Goal: Navigation & Orientation: Find specific page/section

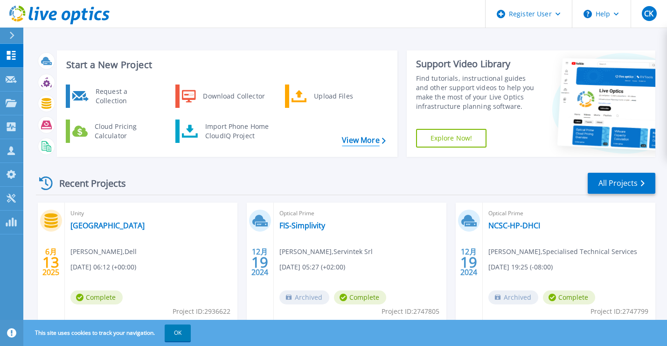
click at [352, 136] on link "View More" at bounding box center [363, 140] width 43 height 9
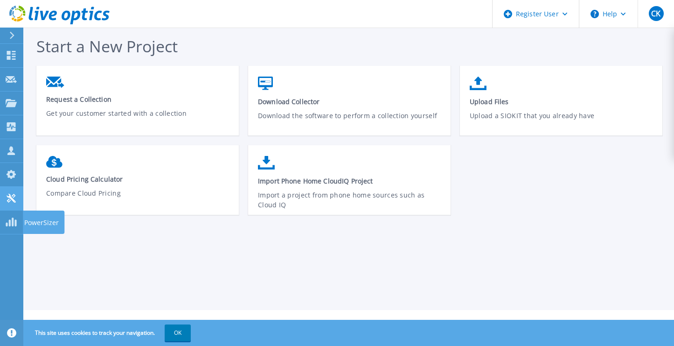
click at [8, 209] on link "Tools Tools" at bounding box center [11, 199] width 23 height 24
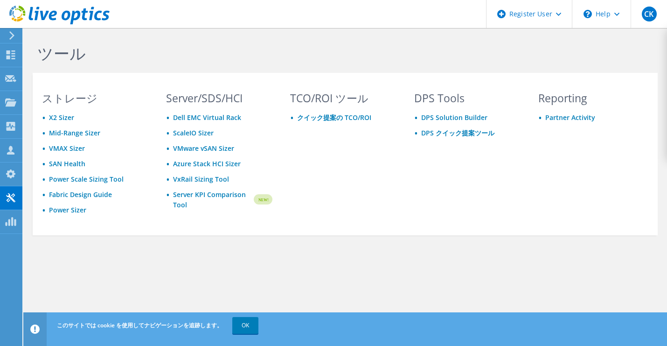
click at [307, 271] on div "ツール ストレージ X2 Sizer Mid-Range Sizer VMAX Sizer SAN Health Power Scale Sizing Too…" at bounding box center [345, 159] width 644 height 263
click at [198, 278] on div "ツール ストレージ X2 Sizer Mid-Range Sizer VMAX Sizer SAN Health Power Scale Sizing Too…" at bounding box center [345, 159] width 644 height 263
click at [311, 271] on div "ツール ストレージ X2 Sizer Mid-Range Sizer VMAX Sizer SAN Health Power Scale Sizing Too…" at bounding box center [345, 159] width 644 height 263
click at [13, 56] on use at bounding box center [11, 54] width 9 height 9
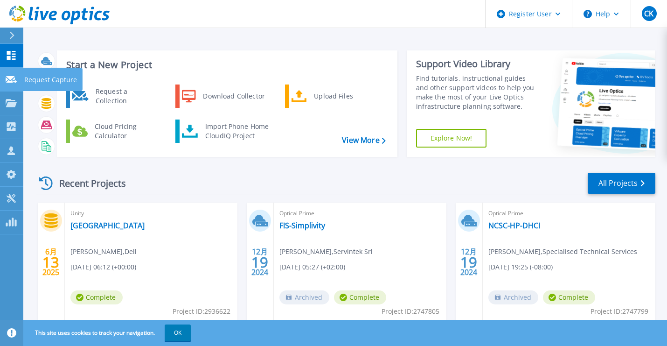
click at [4, 84] on link "Request Capture Request Capture" at bounding box center [11, 80] width 23 height 24
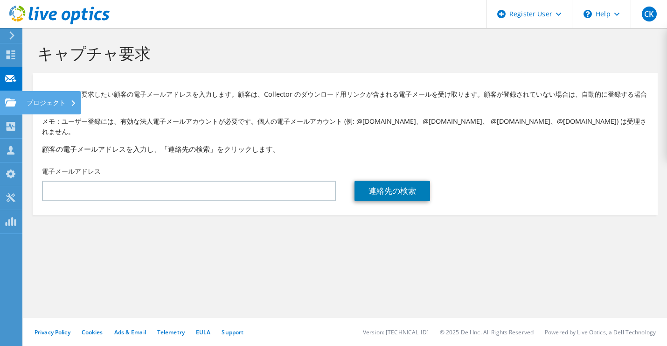
click at [14, 105] on use at bounding box center [10, 102] width 11 height 8
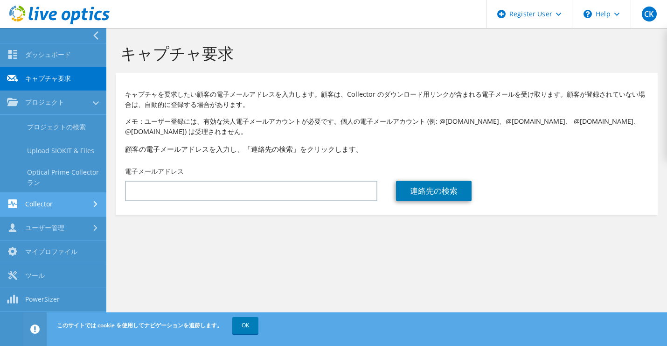
click at [67, 204] on link "Collector" at bounding box center [53, 205] width 106 height 24
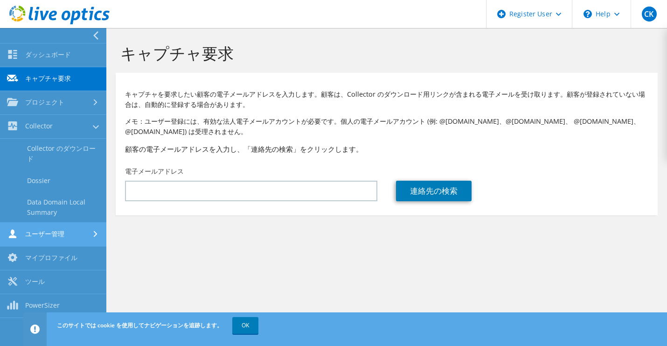
click at [62, 238] on link "ユーザー管理" at bounding box center [53, 235] width 106 height 24
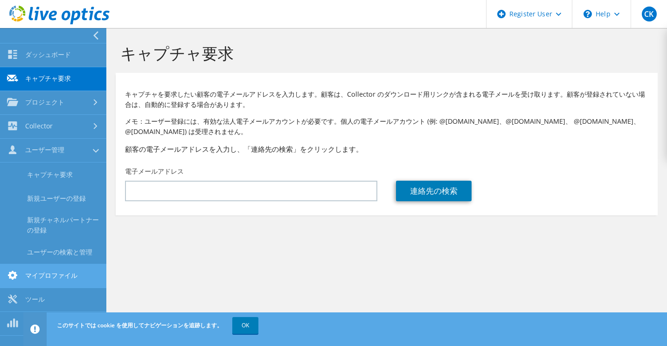
click at [41, 265] on link "マイプロファイル" at bounding box center [53, 276] width 106 height 24
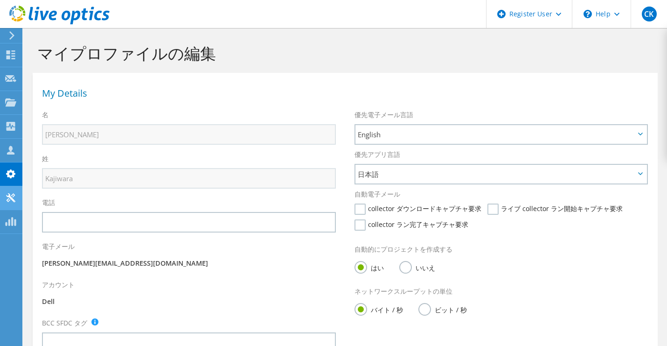
click at [13, 203] on div at bounding box center [10, 199] width 11 height 10
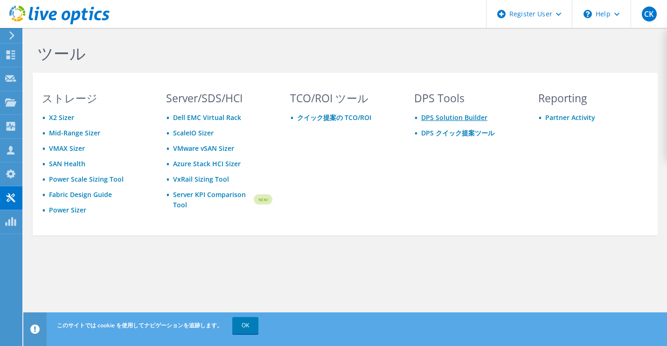
click at [442, 119] on link "DPS Solution Builder" at bounding box center [454, 117] width 66 height 9
